Goal: Task Accomplishment & Management: Manage account settings

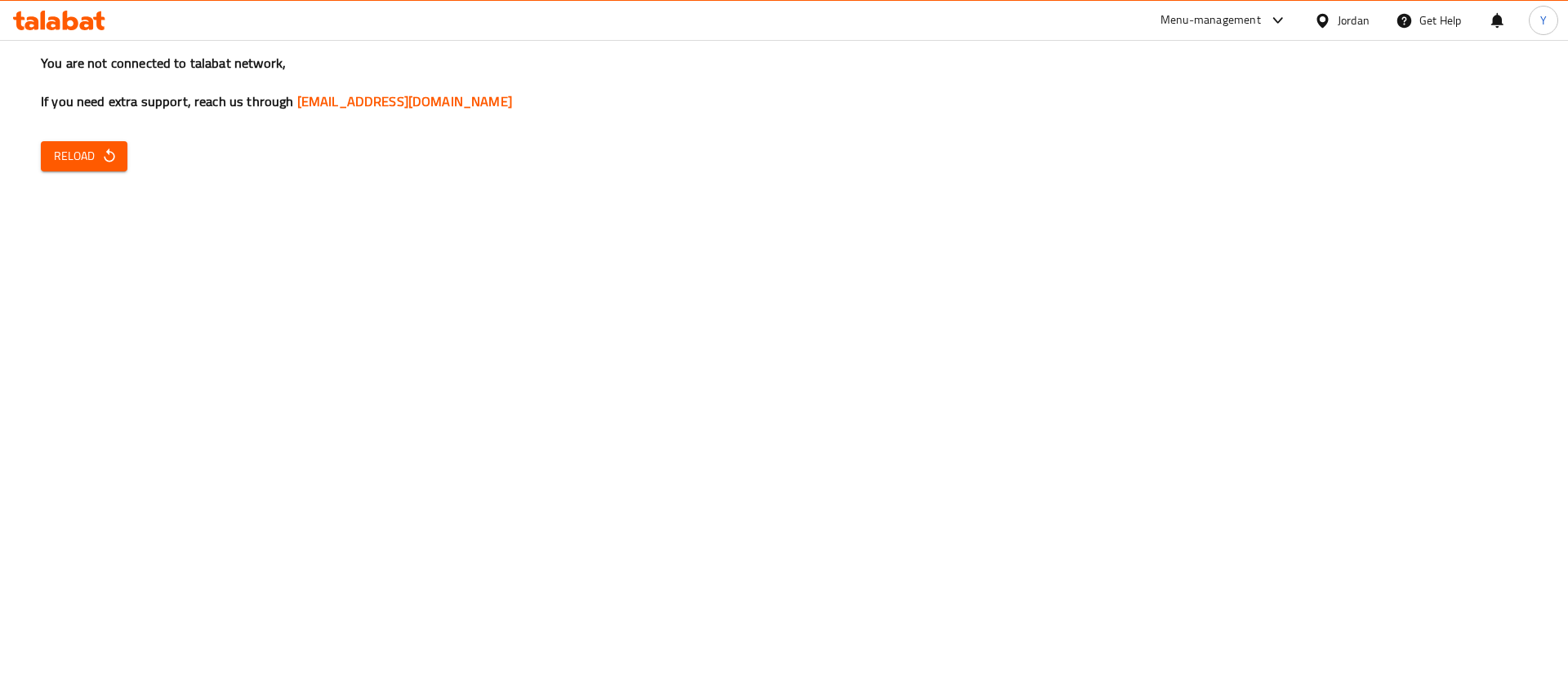
click at [93, 161] on span "Reload" at bounding box center [84, 155] width 60 height 20
click at [66, 149] on span "Reload" at bounding box center [84, 155] width 60 height 20
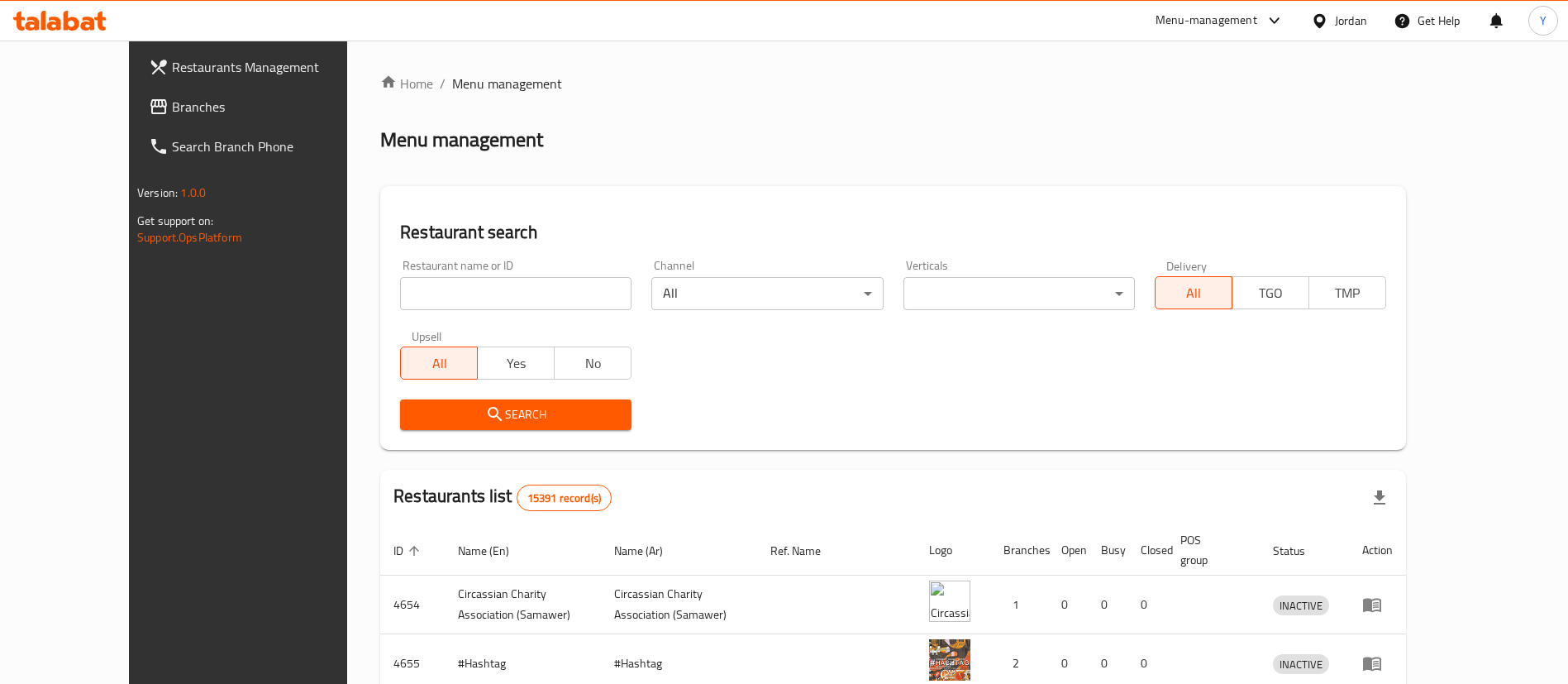
click at [172, 106] on span "Branches" at bounding box center [274, 106] width 206 height 19
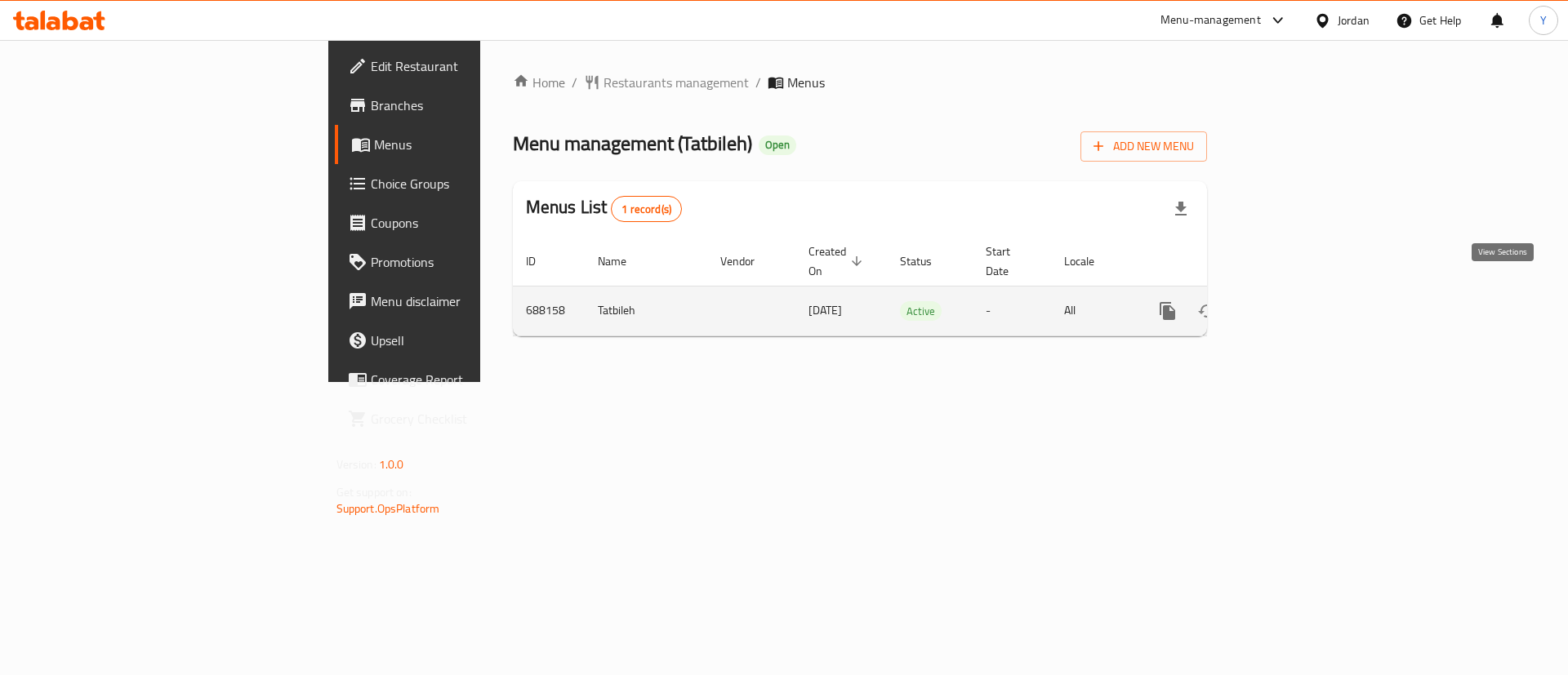
click at [1295, 301] on icon "enhanced table" at bounding box center [1285, 311] width 19 height 19
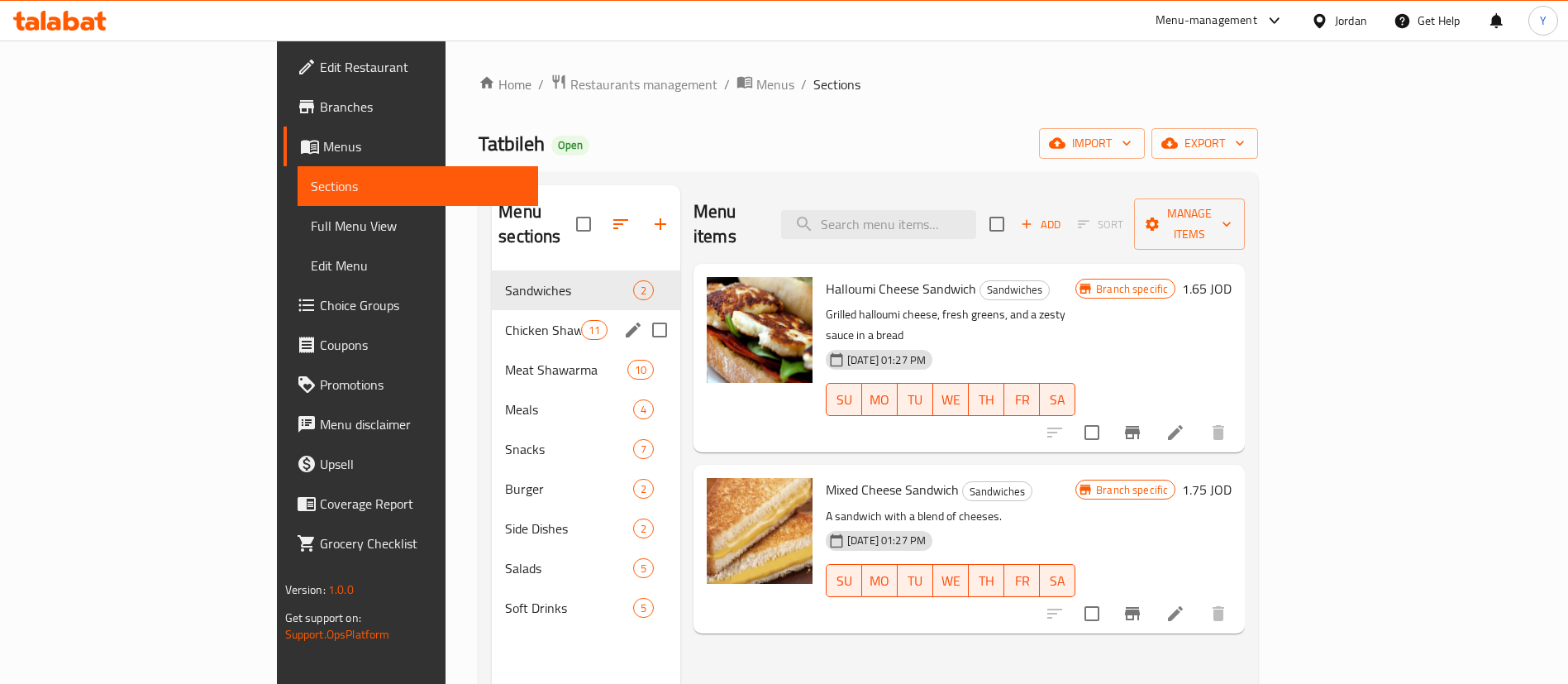
click at [492, 311] on div "Chicken Shawarma 11" at bounding box center [585, 330] width 188 height 40
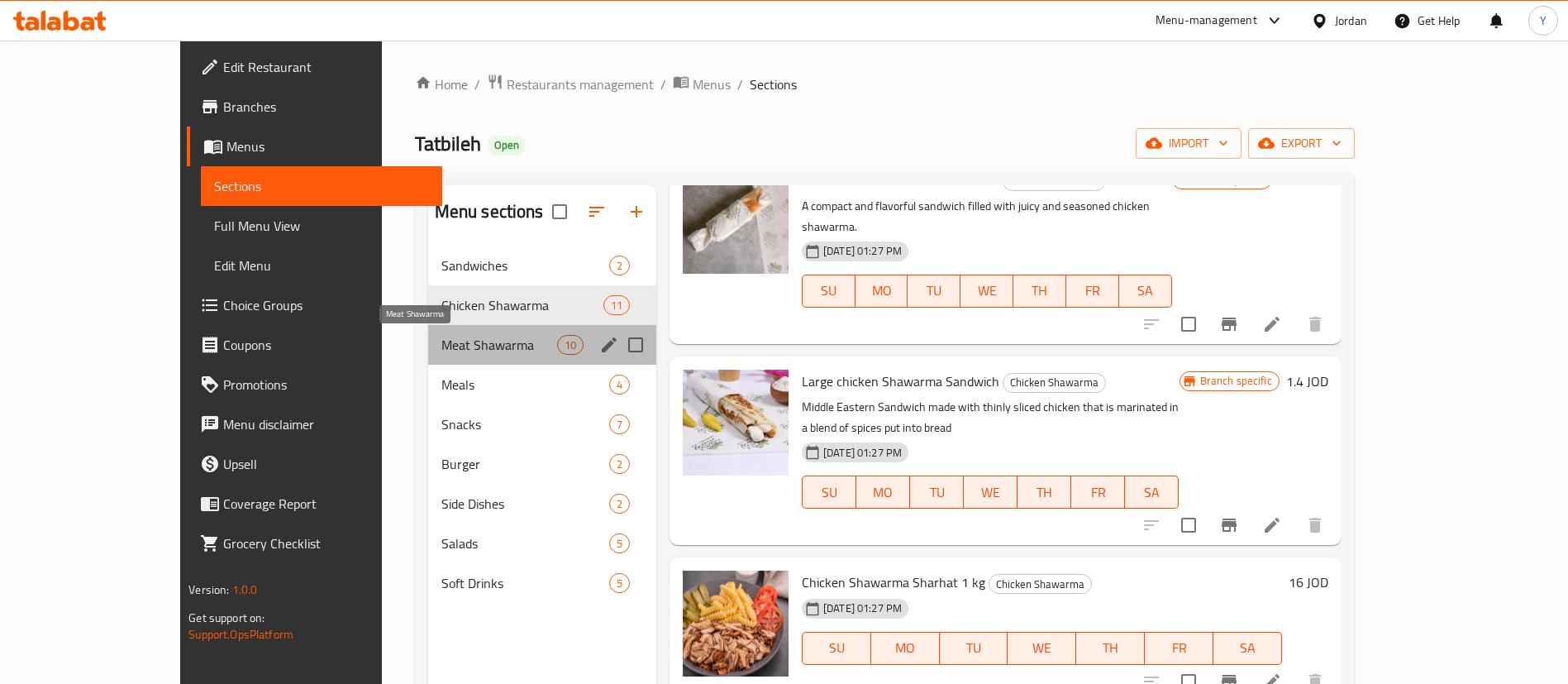
click at [441, 341] on span "Meat Shawarma" at bounding box center [499, 345] width 116 height 19
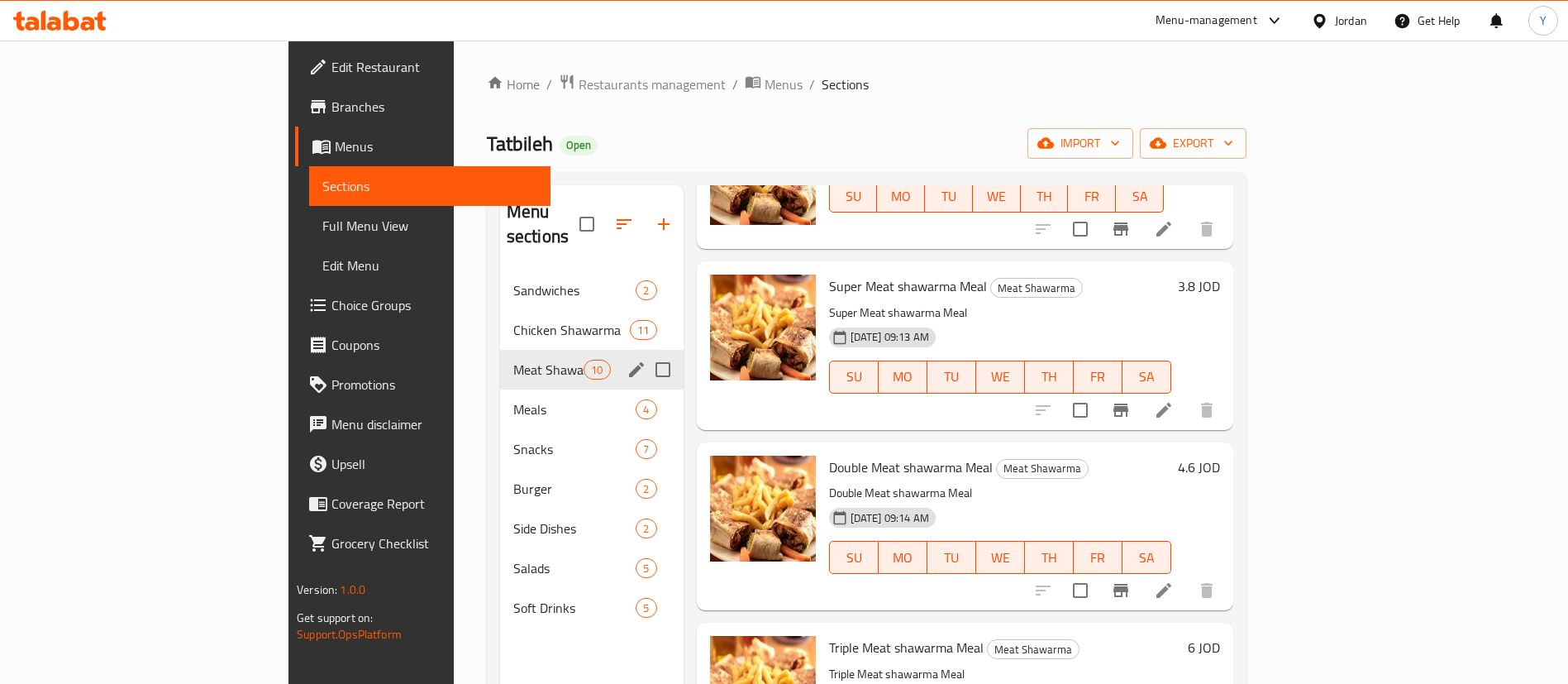
click at [501, 389] on div "Meals 4" at bounding box center [593, 409] width 184 height 40
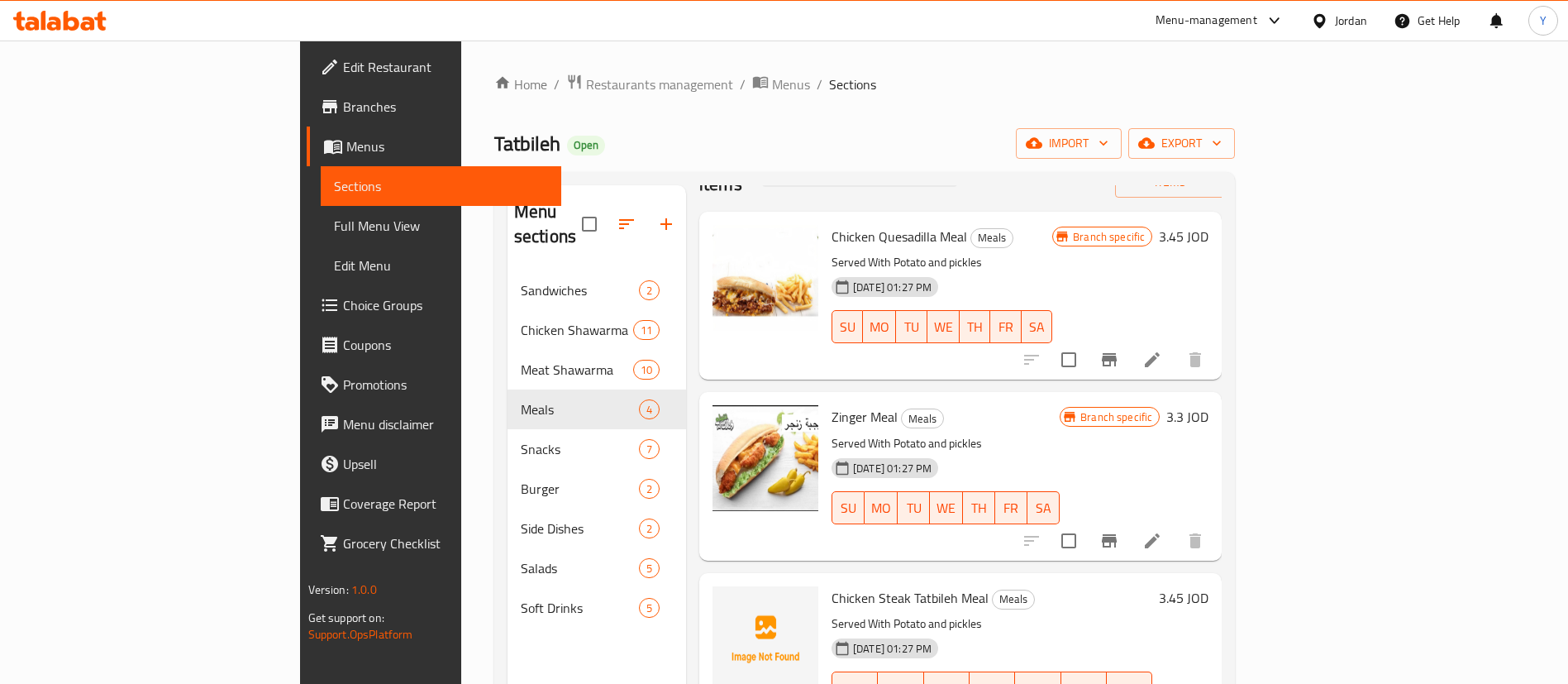
scroll to position [81, 0]
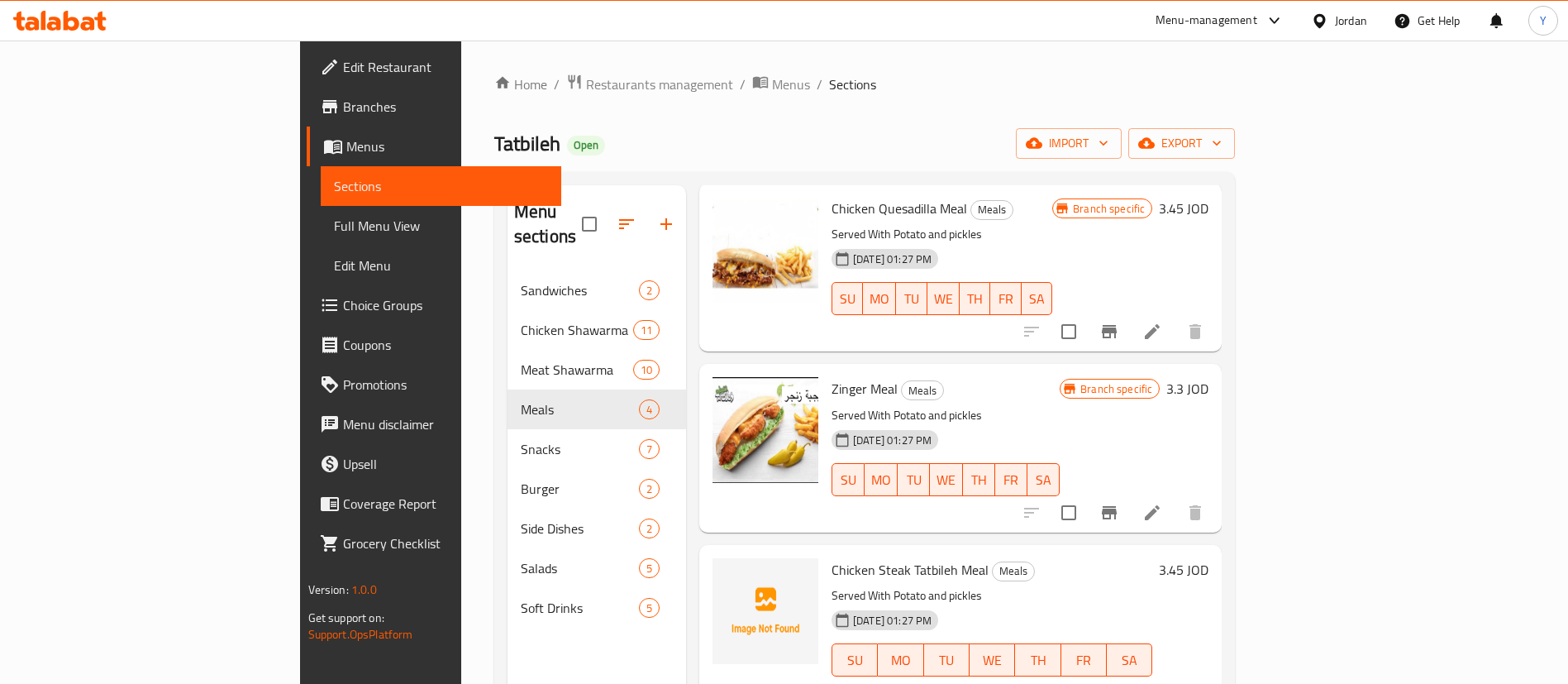
click at [494, 438] on div "Menu sections Sandwiches 2 Chicken Shawarma 11 Meat Shawarma 10 Meals 4 Snacks …" at bounding box center [865, 526] width 742 height 711
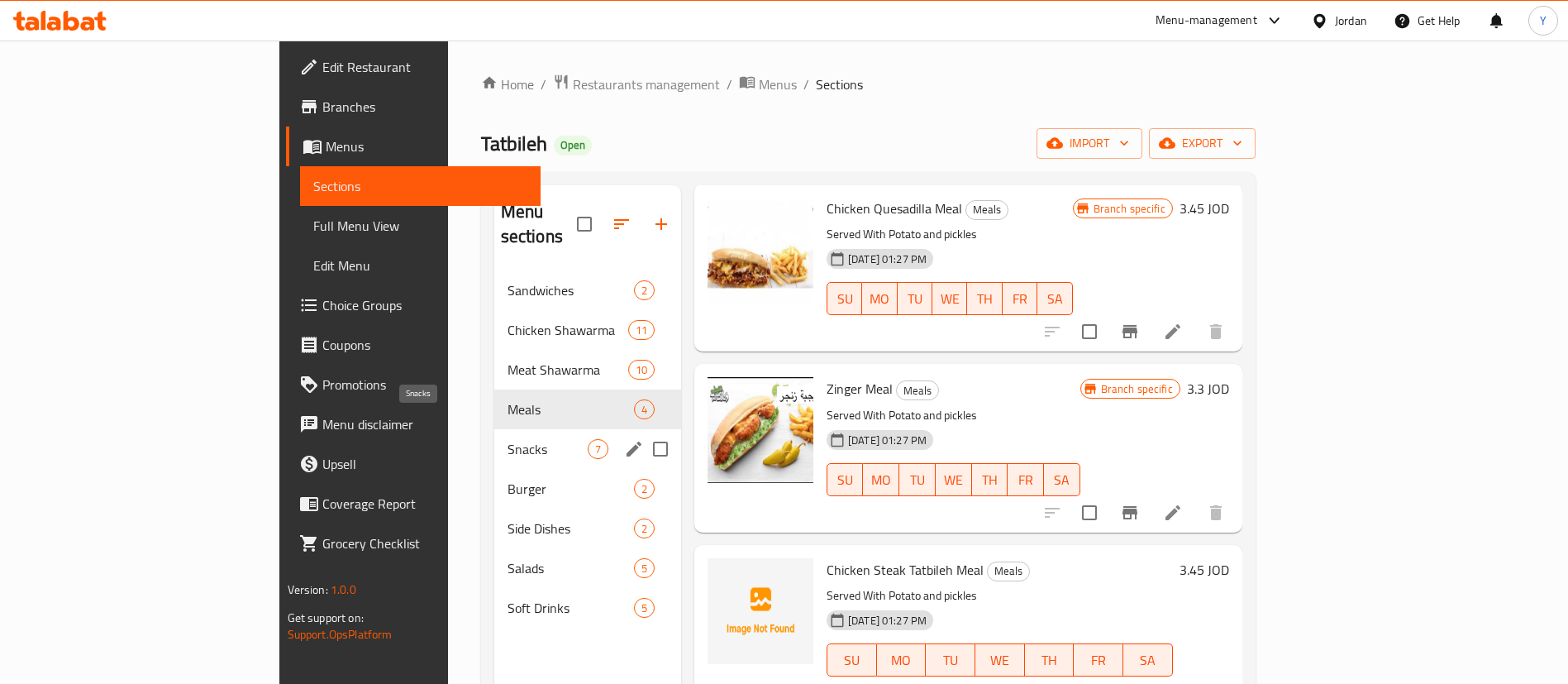
click at [508, 439] on span "Snacks" at bounding box center [547, 449] width 80 height 19
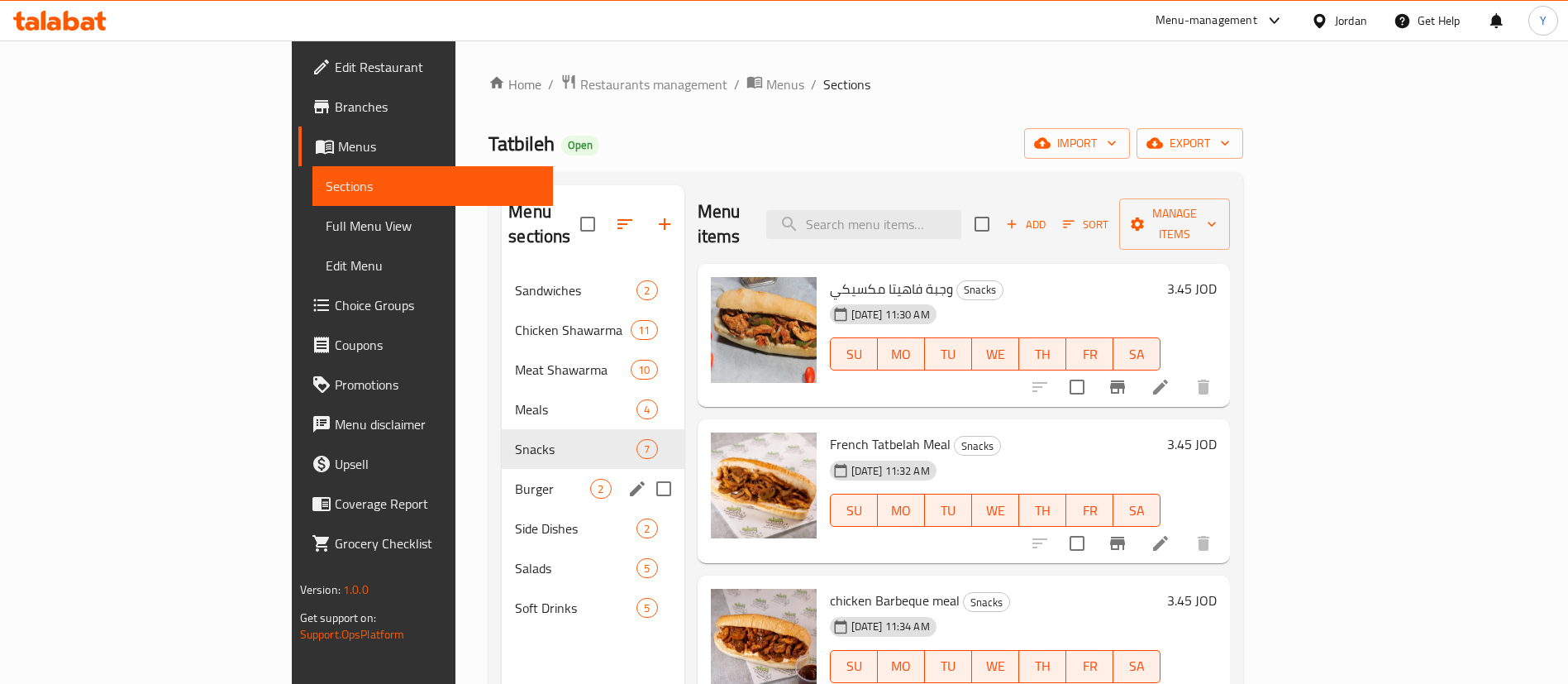
click at [515, 479] on span "Burger" at bounding box center [552, 488] width 75 height 19
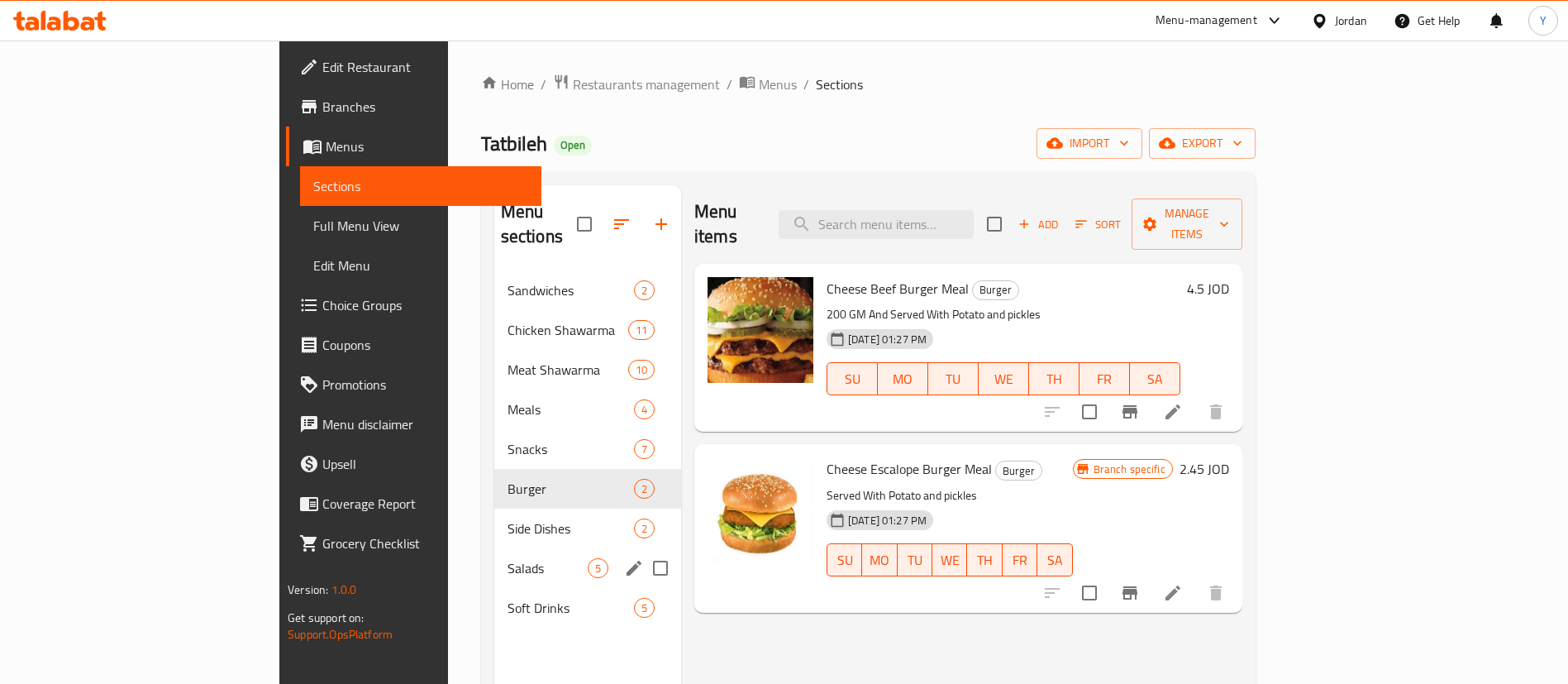
click at [508, 519] on span "Side Dishes" at bounding box center [570, 528] width 126 height 19
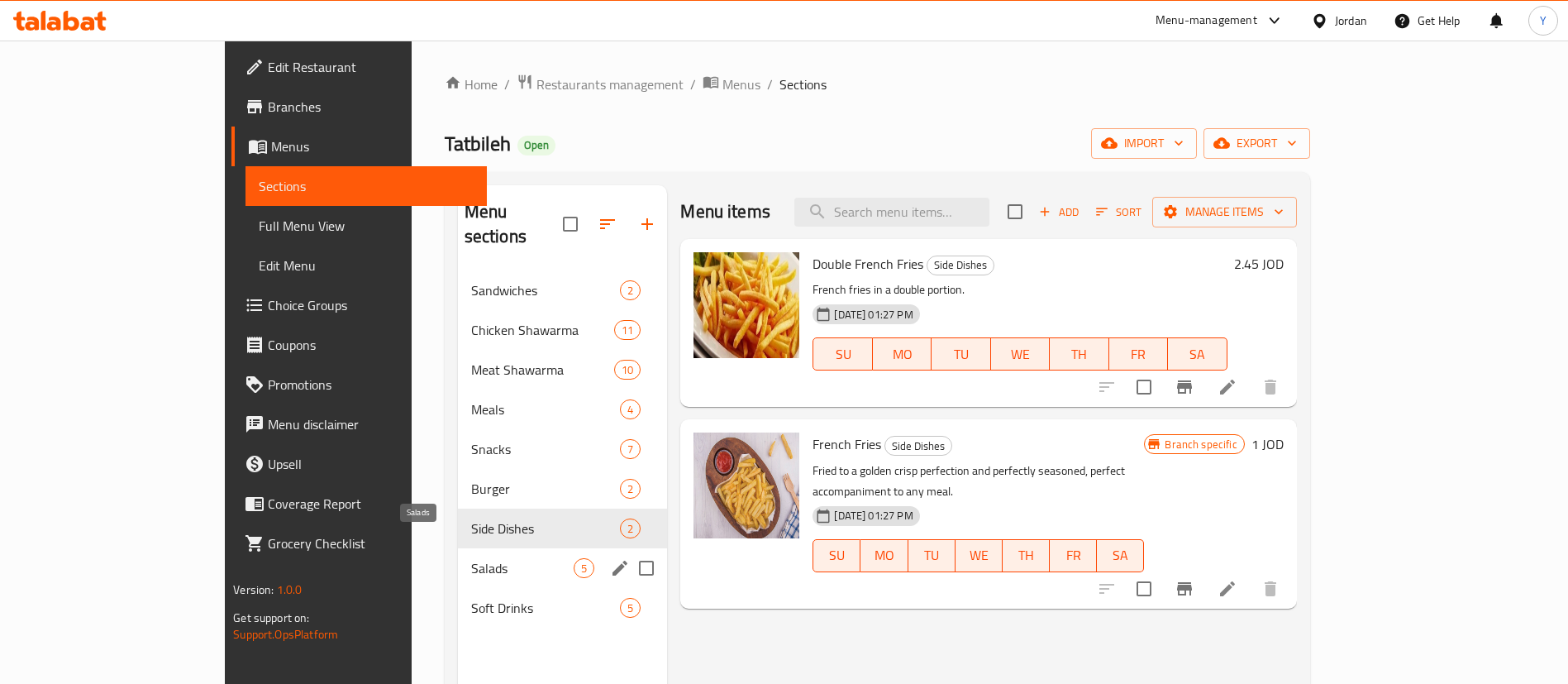
click at [471, 558] on span "Salads" at bounding box center [523, 568] width 103 height 19
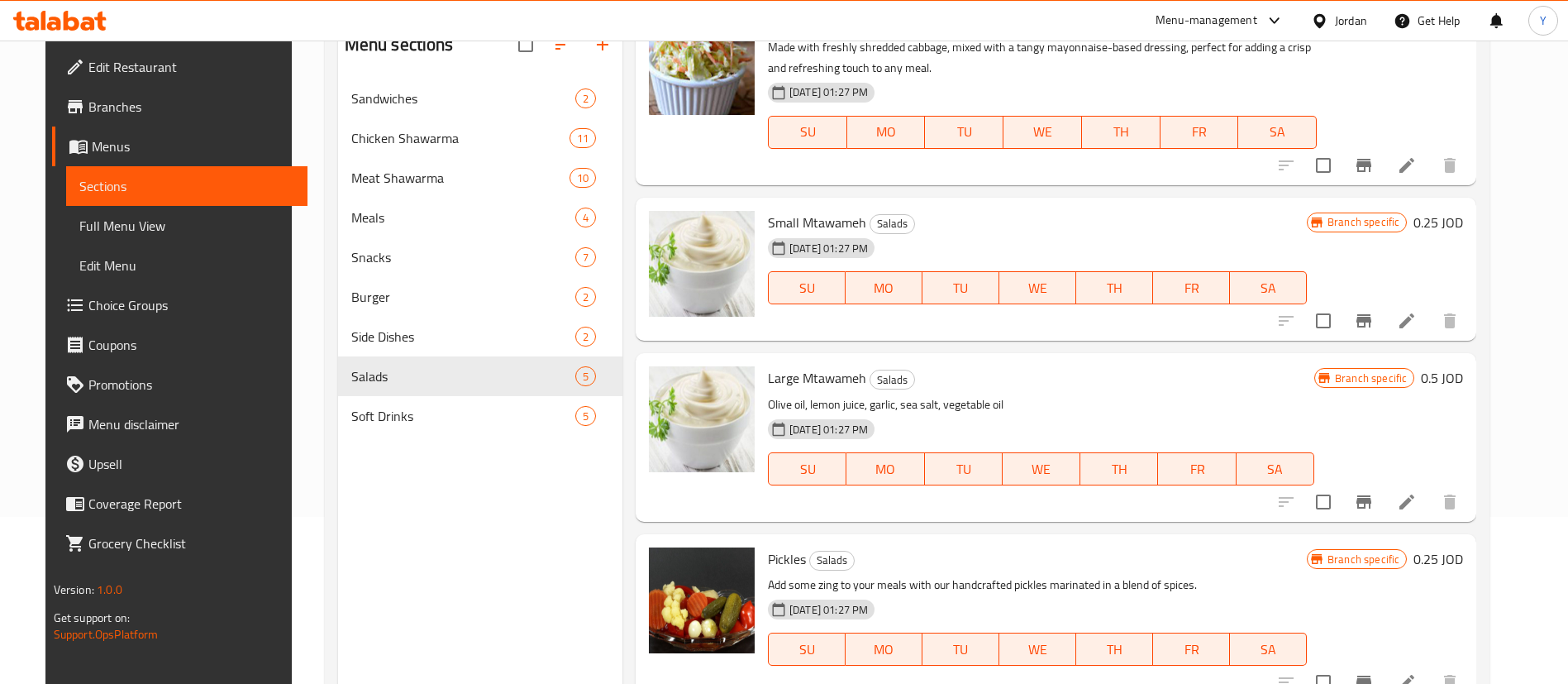
scroll to position [232, 0]
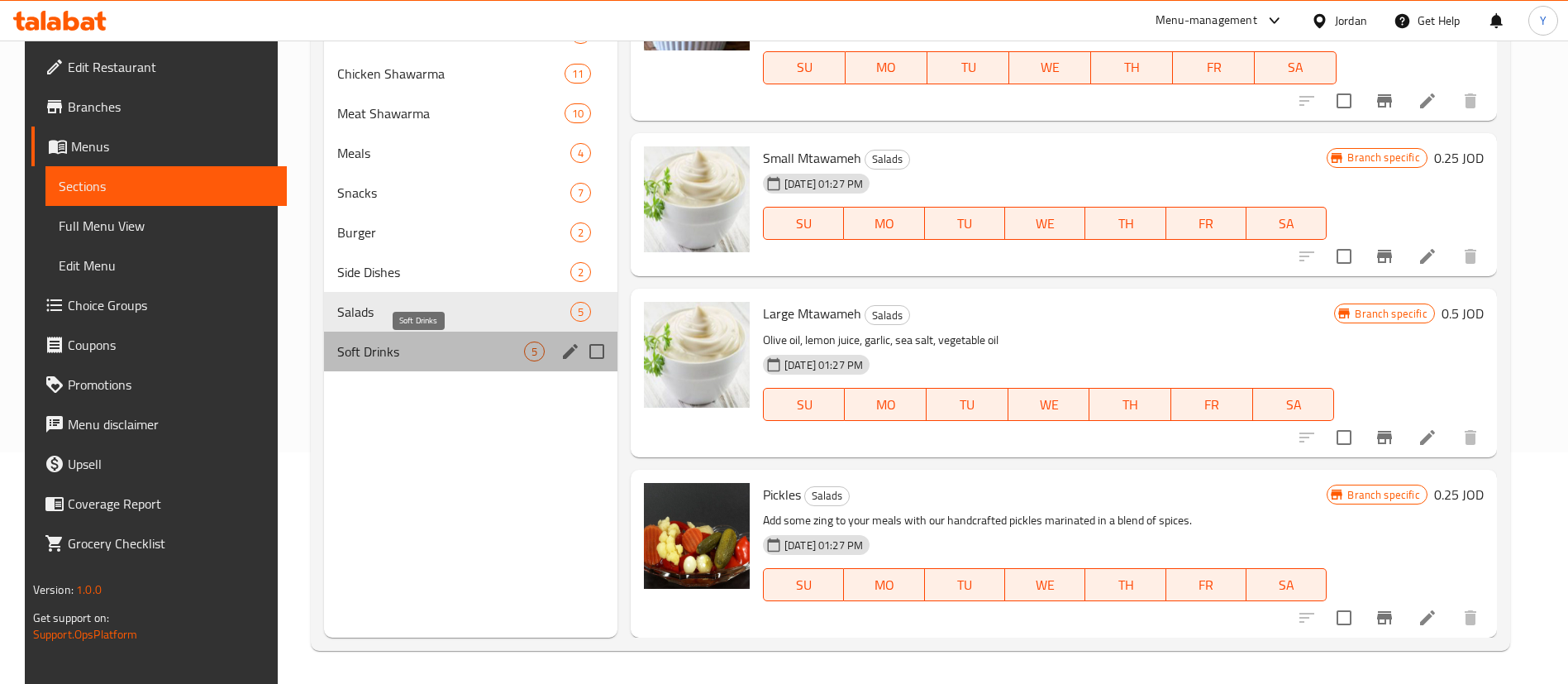
drag, startPoint x: 435, startPoint y: 353, endPoint x: 546, endPoint y: 342, distance: 111.5
click at [437, 353] on span "Soft Drinks" at bounding box center [430, 351] width 186 height 19
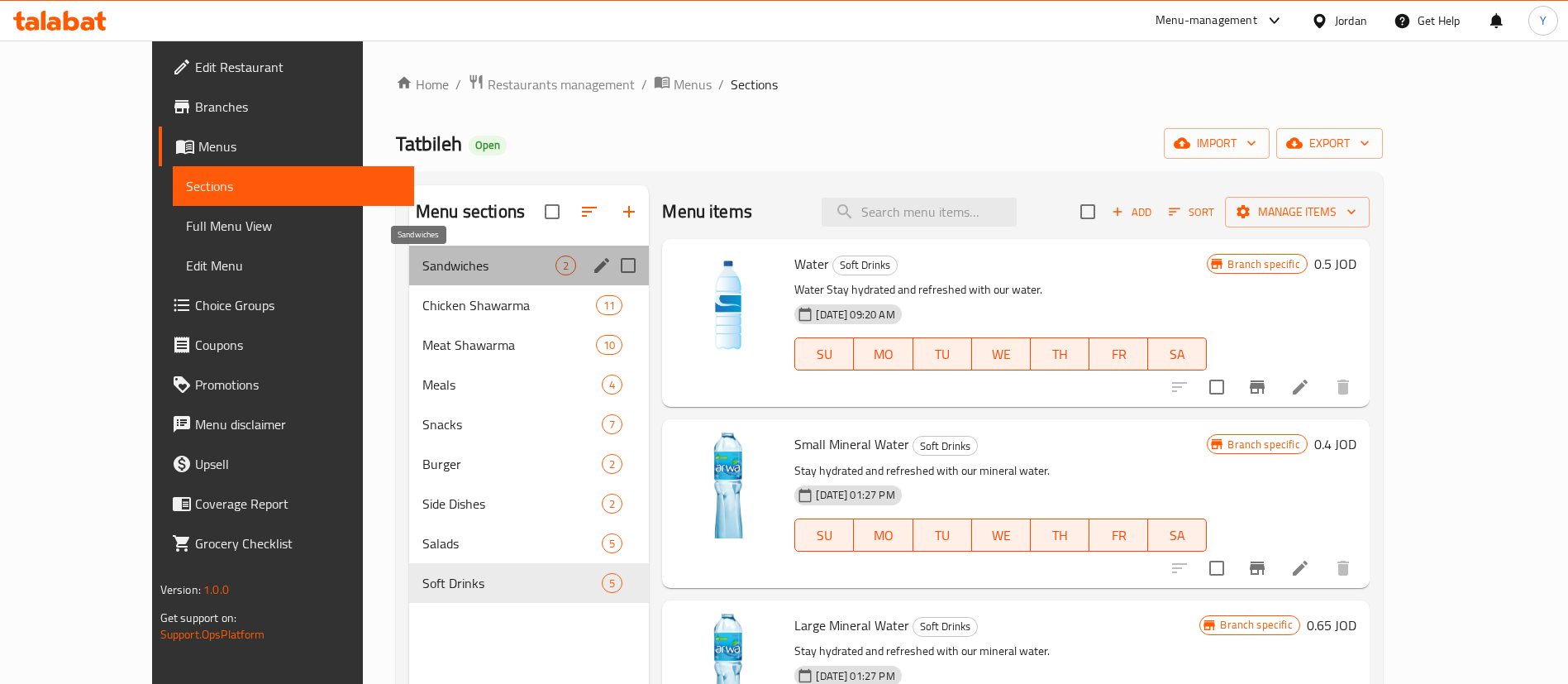
click at [431, 263] on span "Sandwiches" at bounding box center [489, 265] width 134 height 19
